Goal: Task Accomplishment & Management: Manage account settings

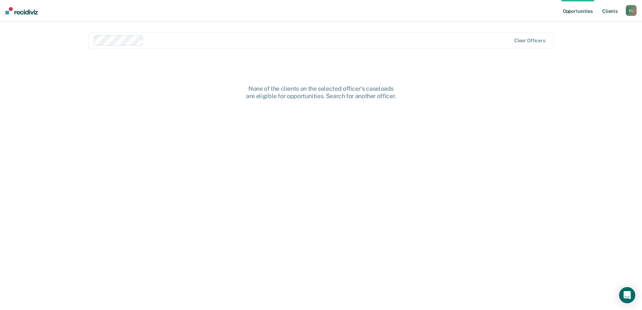
click at [611, 11] on link "Client s" at bounding box center [610, 11] width 18 height 22
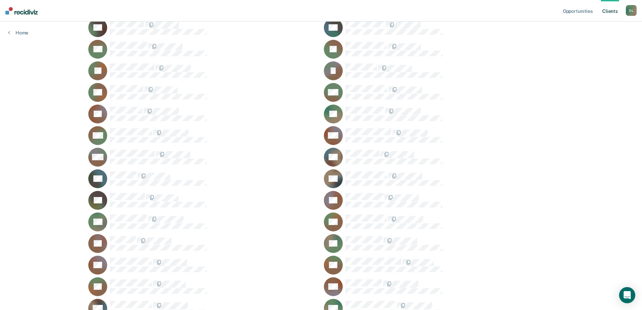
scroll to position [146, 0]
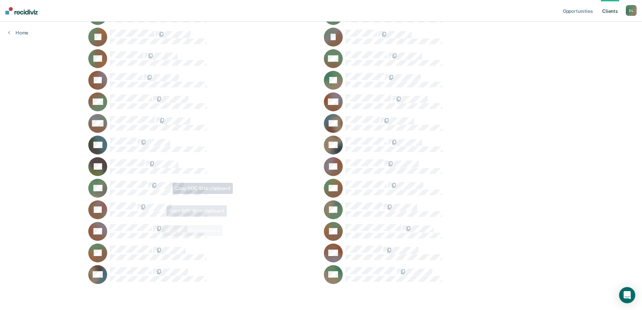
scroll to position [179, 0]
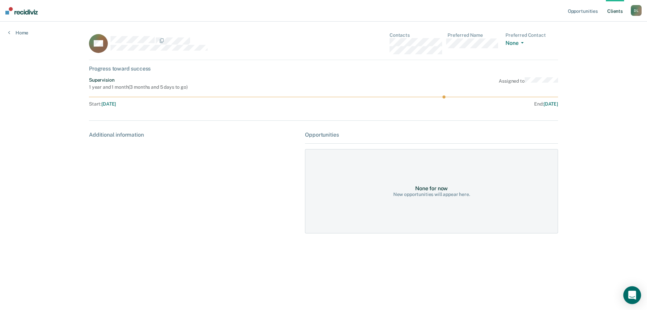
click at [629, 293] on icon "Open Intercom Messenger" at bounding box center [632, 294] width 8 height 9
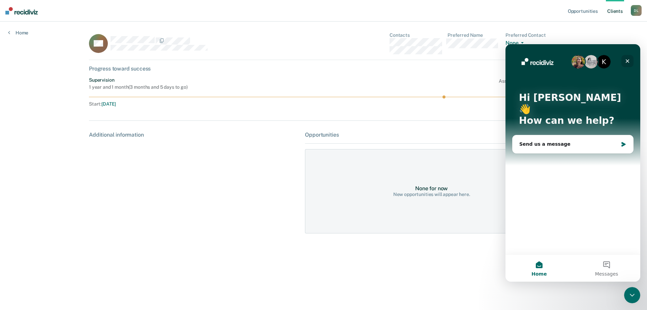
click at [628, 61] on icon "Close" at bounding box center [628, 61] width 4 height 4
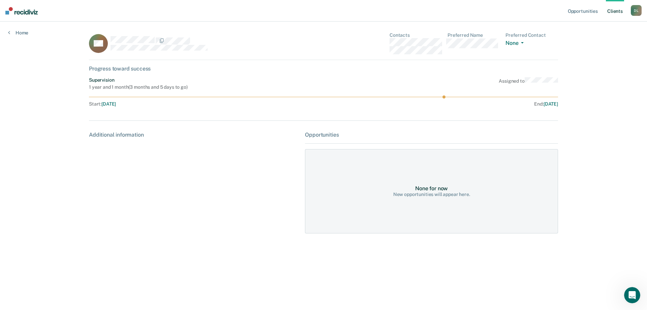
click at [639, 10] on div "D L" at bounding box center [636, 10] width 11 height 11
click at [515, 14] on nav "Opportunities Client s [PERSON_NAME] [PERSON_NAME] Profile How it works Log Out" at bounding box center [323, 11] width 647 height 22
click at [609, 12] on link "Client s" at bounding box center [615, 11] width 18 height 22
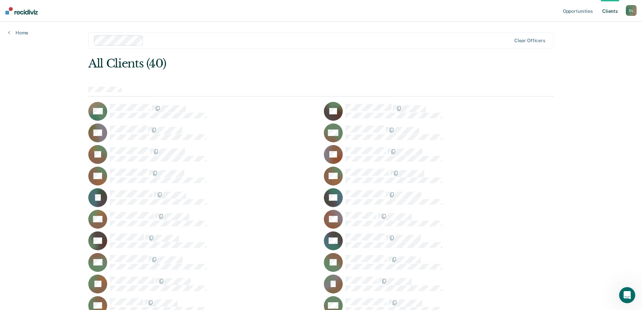
click at [627, 14] on div "D L" at bounding box center [631, 10] width 11 height 11
click at [604, 45] on link "Log Out" at bounding box center [604, 44] width 54 height 6
